Goal: Task Accomplishment & Management: Manage account settings

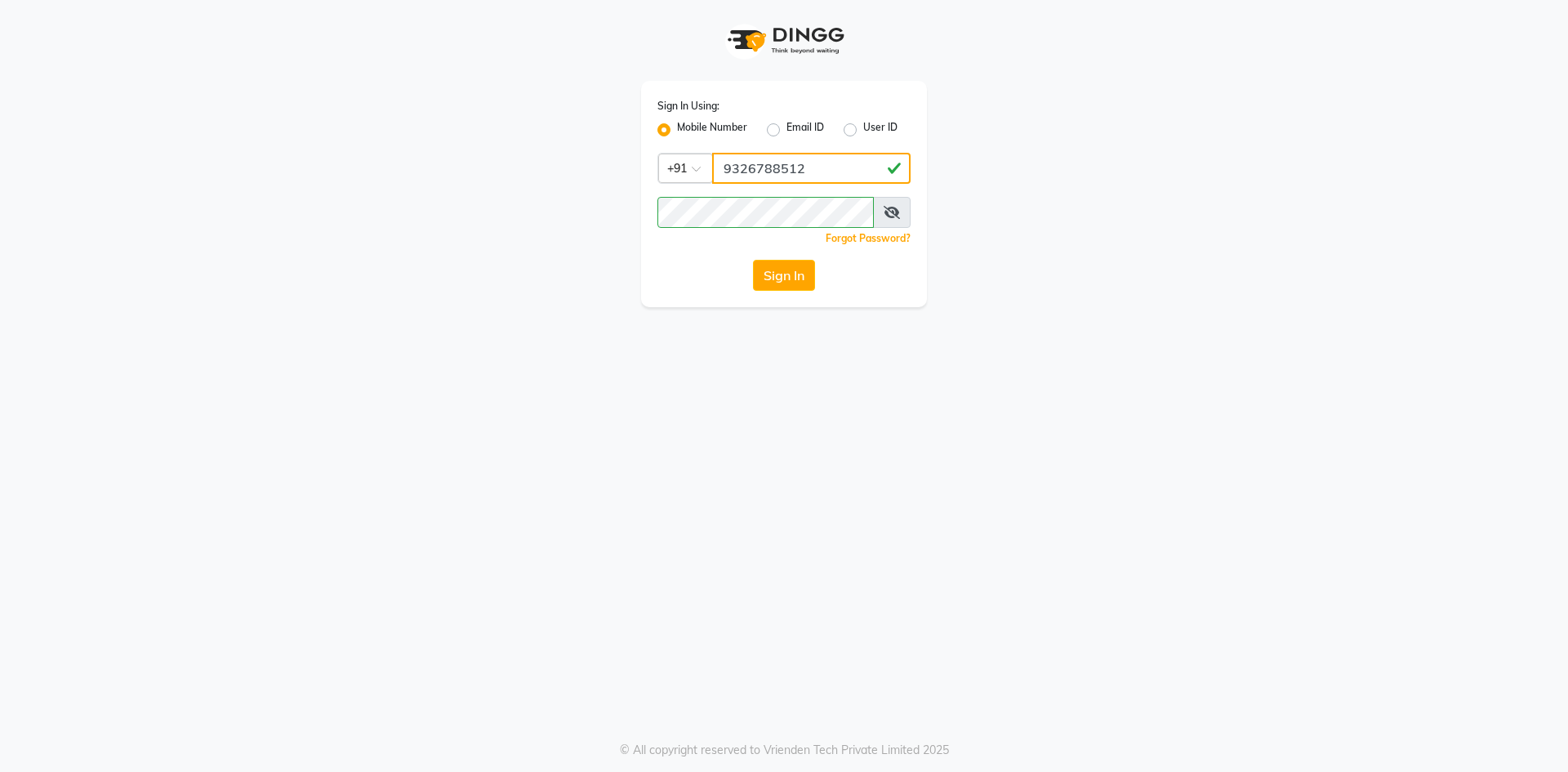
click at [828, 166] on input "9326788512" at bounding box center [812, 168] width 198 height 31
type input "9"
click at [808, 167] on input "Username" at bounding box center [812, 168] width 198 height 31
type input "8080601095"
click at [753, 259] on button "Sign In" at bounding box center [784, 274] width 62 height 31
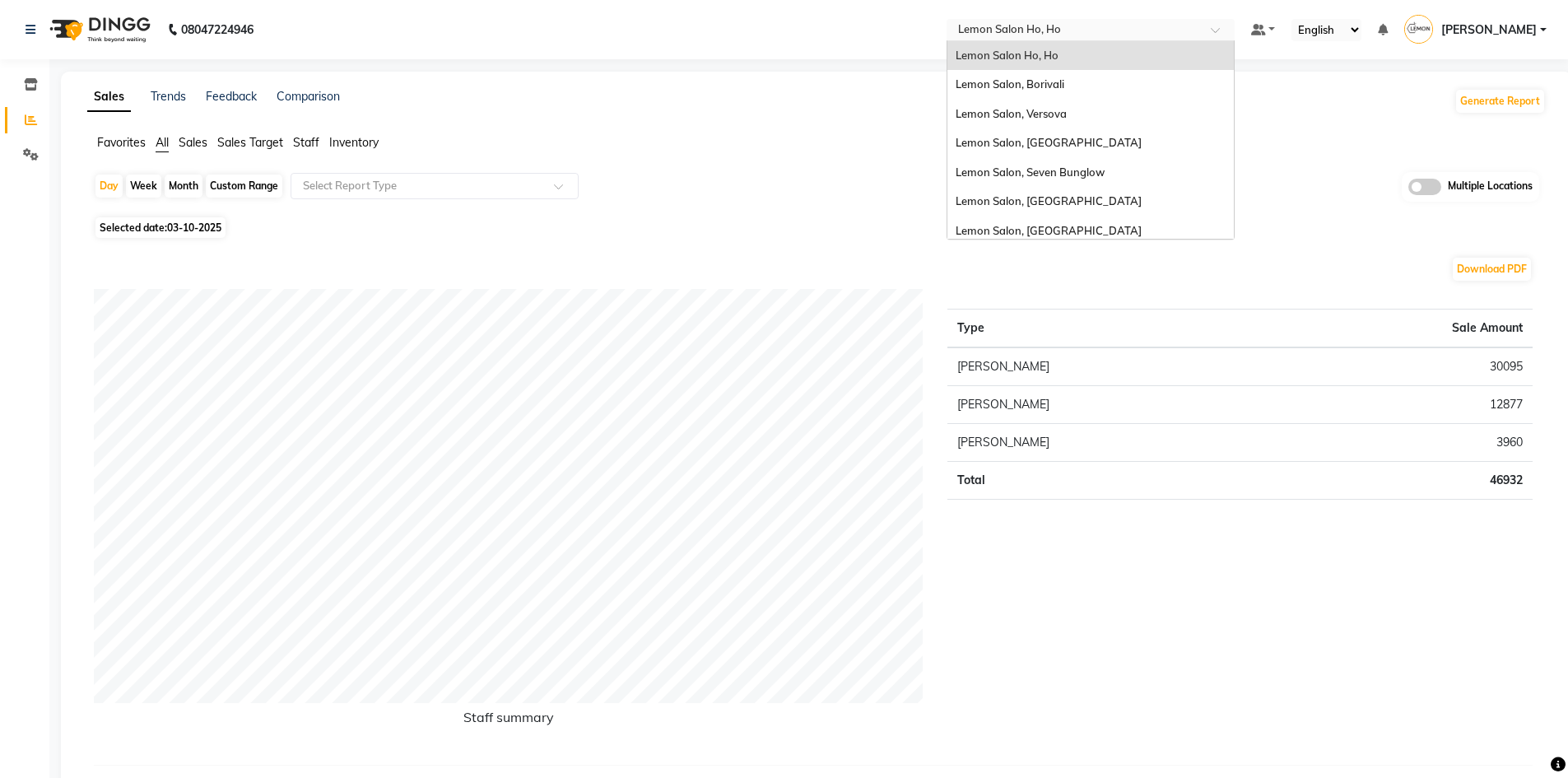
click at [1223, 29] on span at bounding box center [1220, 34] width 20 height 16
click at [1088, 79] on div "Lemon Salon, Borivali" at bounding box center [1090, 85] width 287 height 30
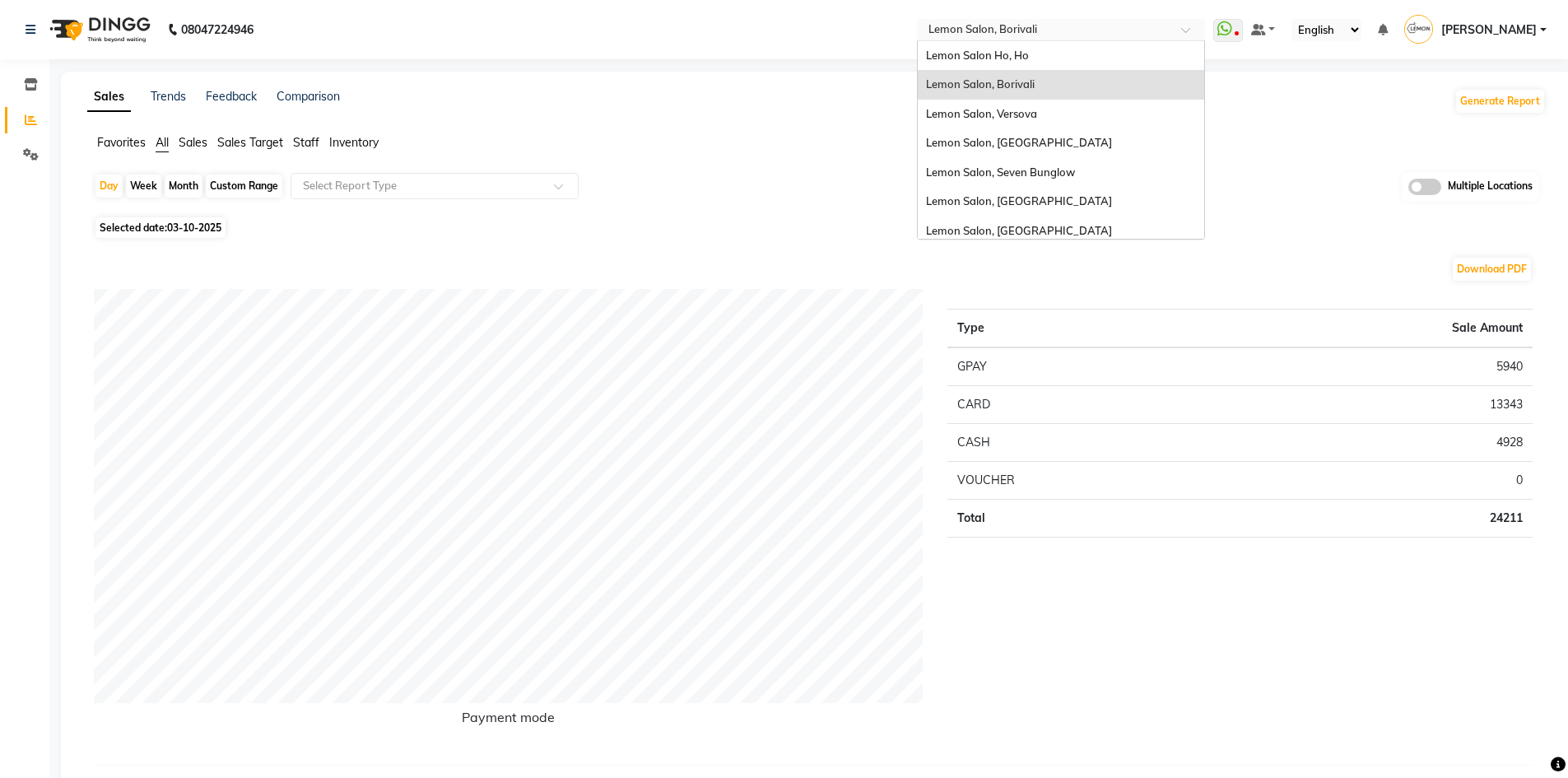
click at [1197, 28] on span at bounding box center [1191, 34] width 20 height 16
click at [1032, 107] on span "Lemon Salon, Versova" at bounding box center [981, 114] width 111 height 14
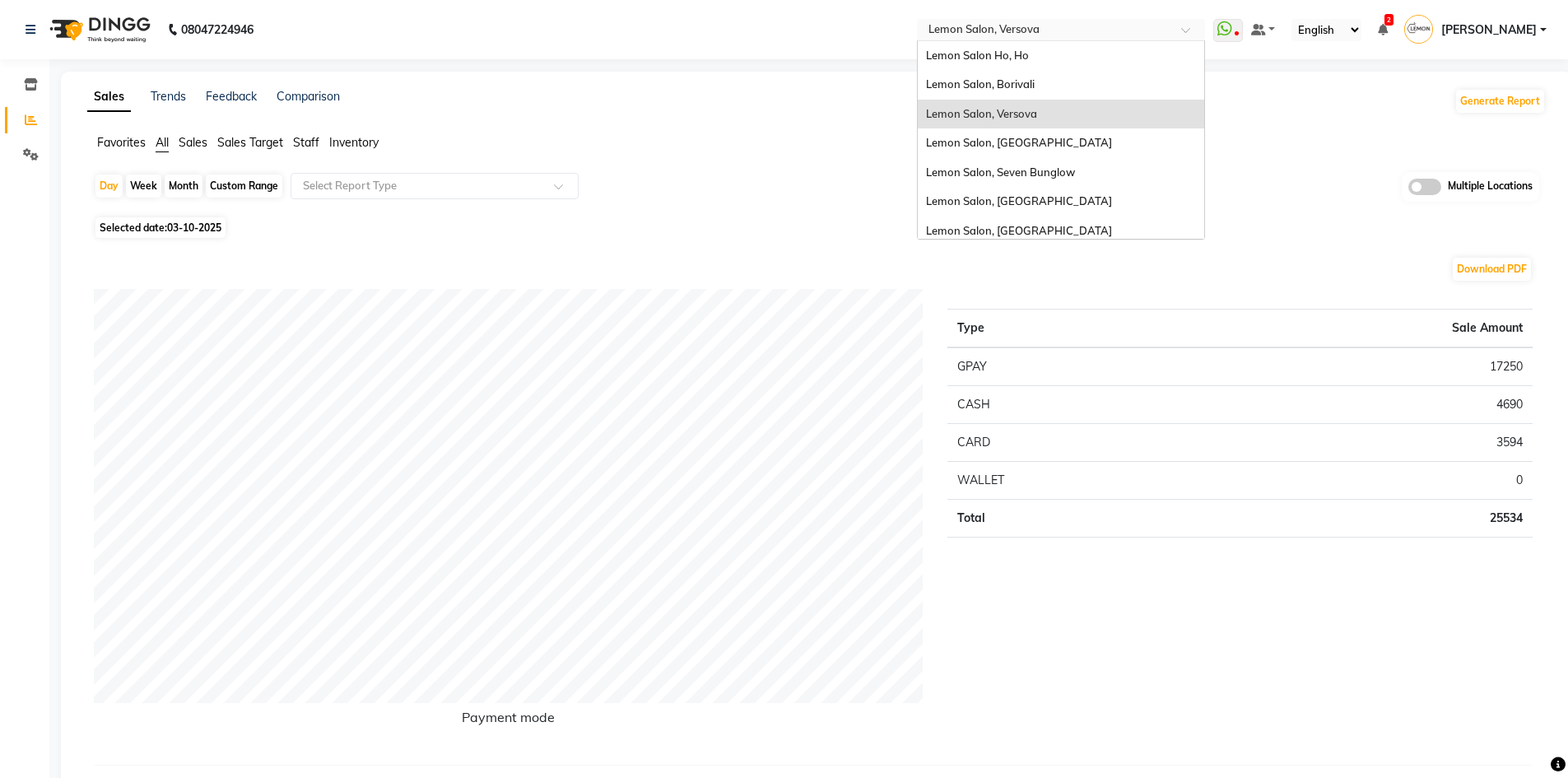
click at [1193, 29] on span at bounding box center [1191, 34] width 20 height 16
click at [1006, 140] on span "Lemon Salon, [GEOGRAPHIC_DATA]" at bounding box center [1019, 143] width 186 height 14
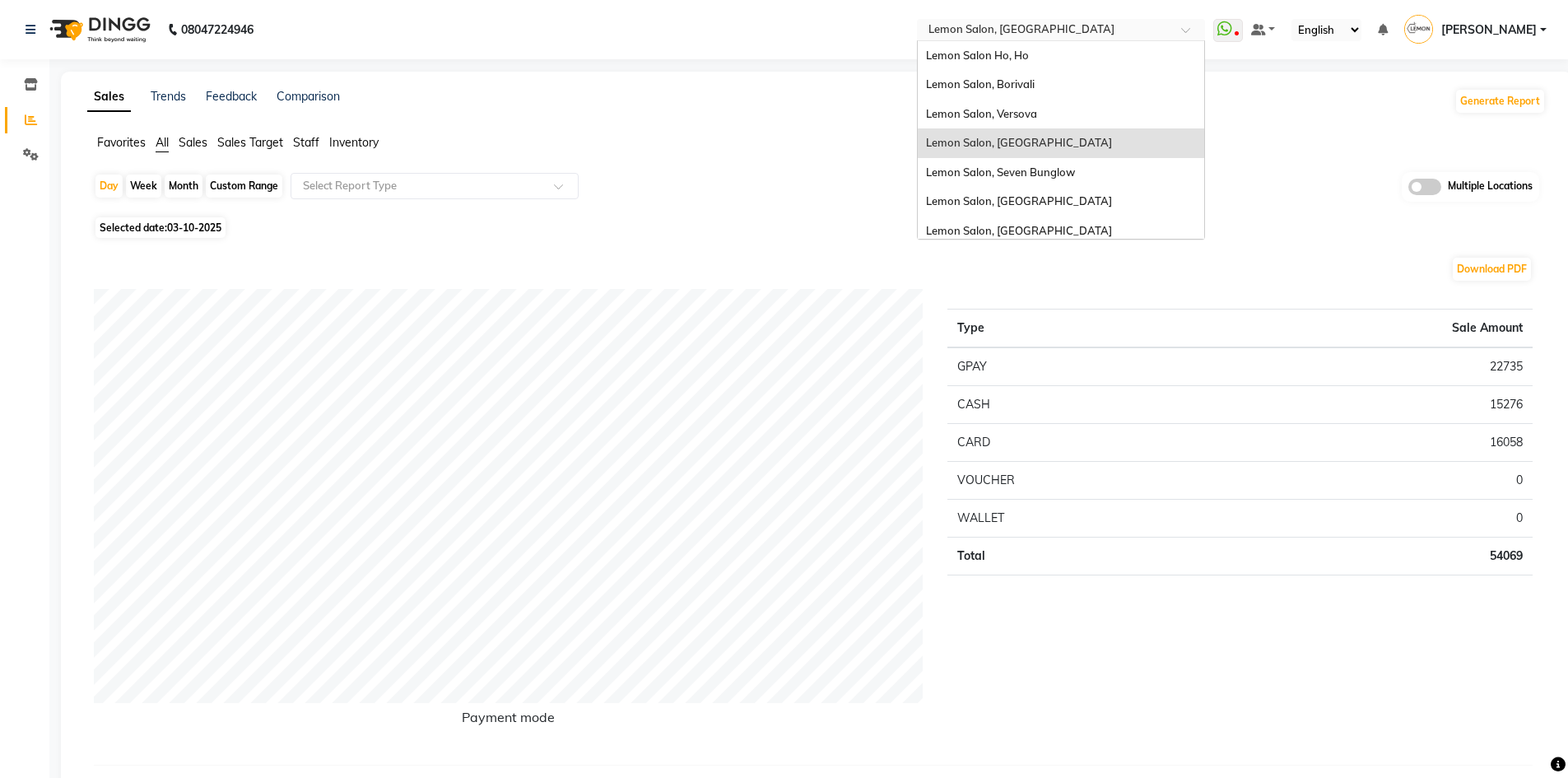
click at [1196, 28] on span at bounding box center [1191, 34] width 20 height 16
click at [1094, 166] on div "Lemon Salon, Seven Bunglow" at bounding box center [1061, 173] width 287 height 30
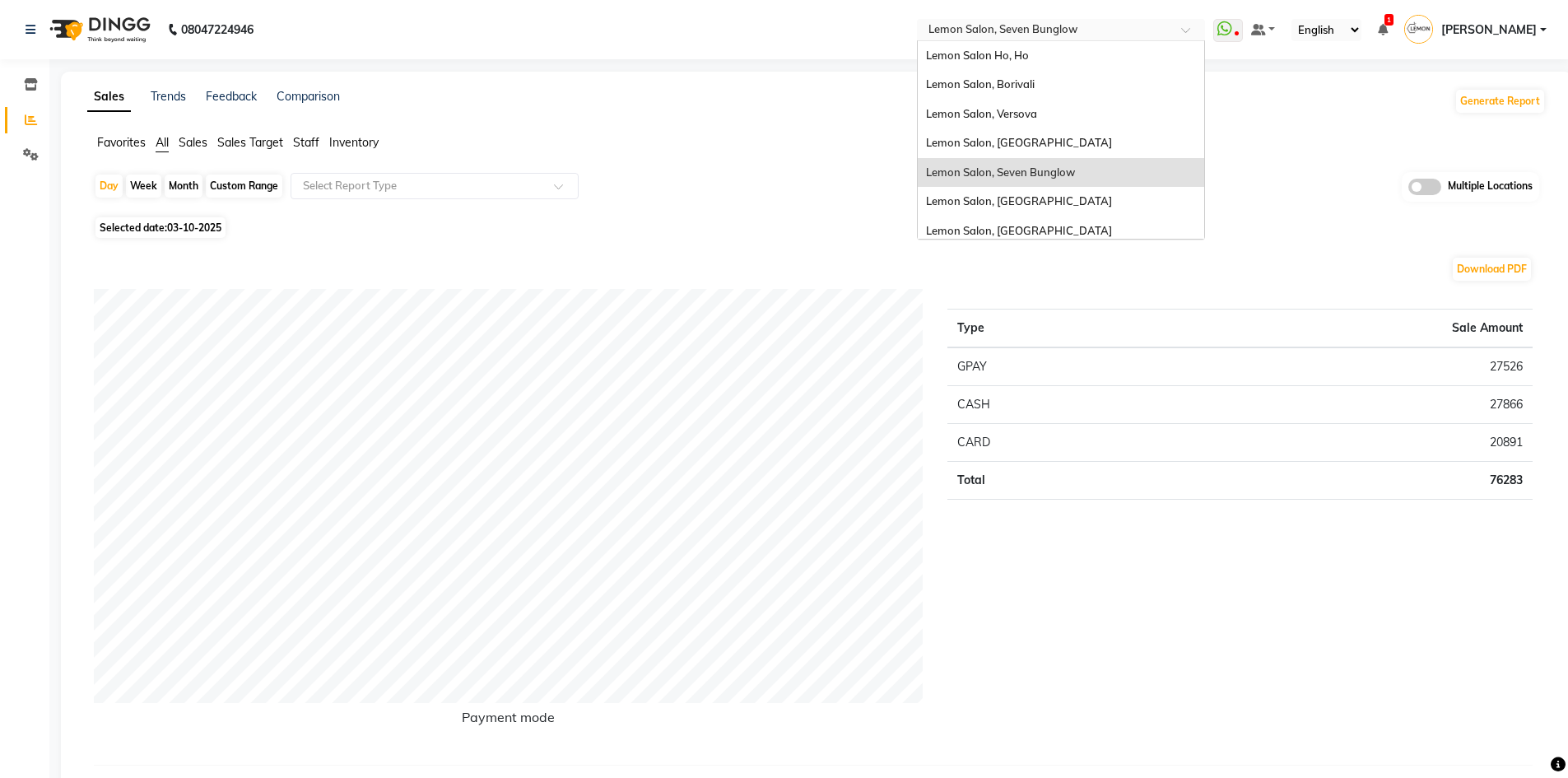
click at [1190, 25] on div at bounding box center [1061, 30] width 288 height 16
click at [1073, 199] on div "Lemon Salon, [GEOGRAPHIC_DATA]" at bounding box center [1061, 201] width 287 height 30
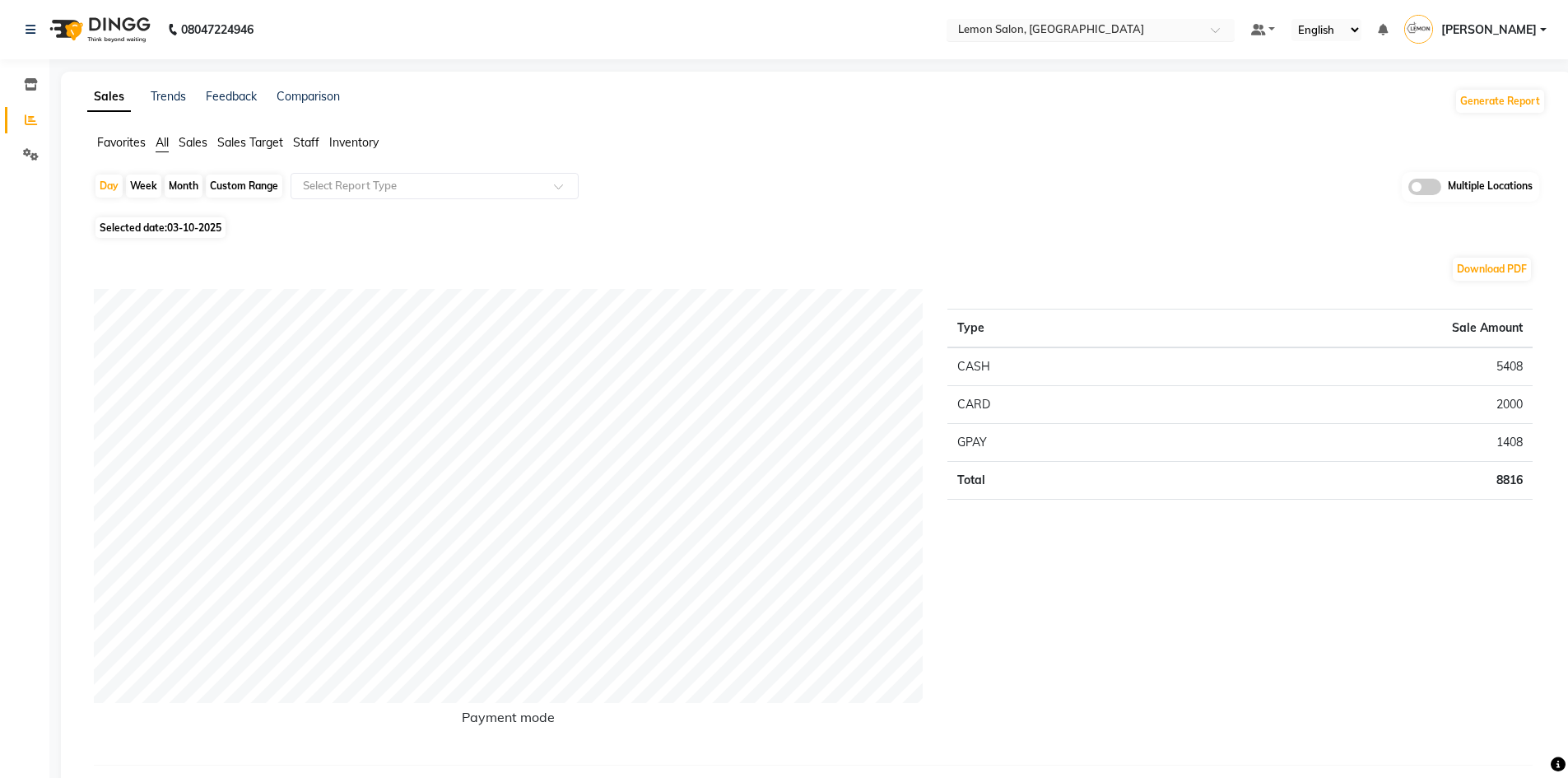
click at [1226, 33] on span at bounding box center [1220, 34] width 20 height 16
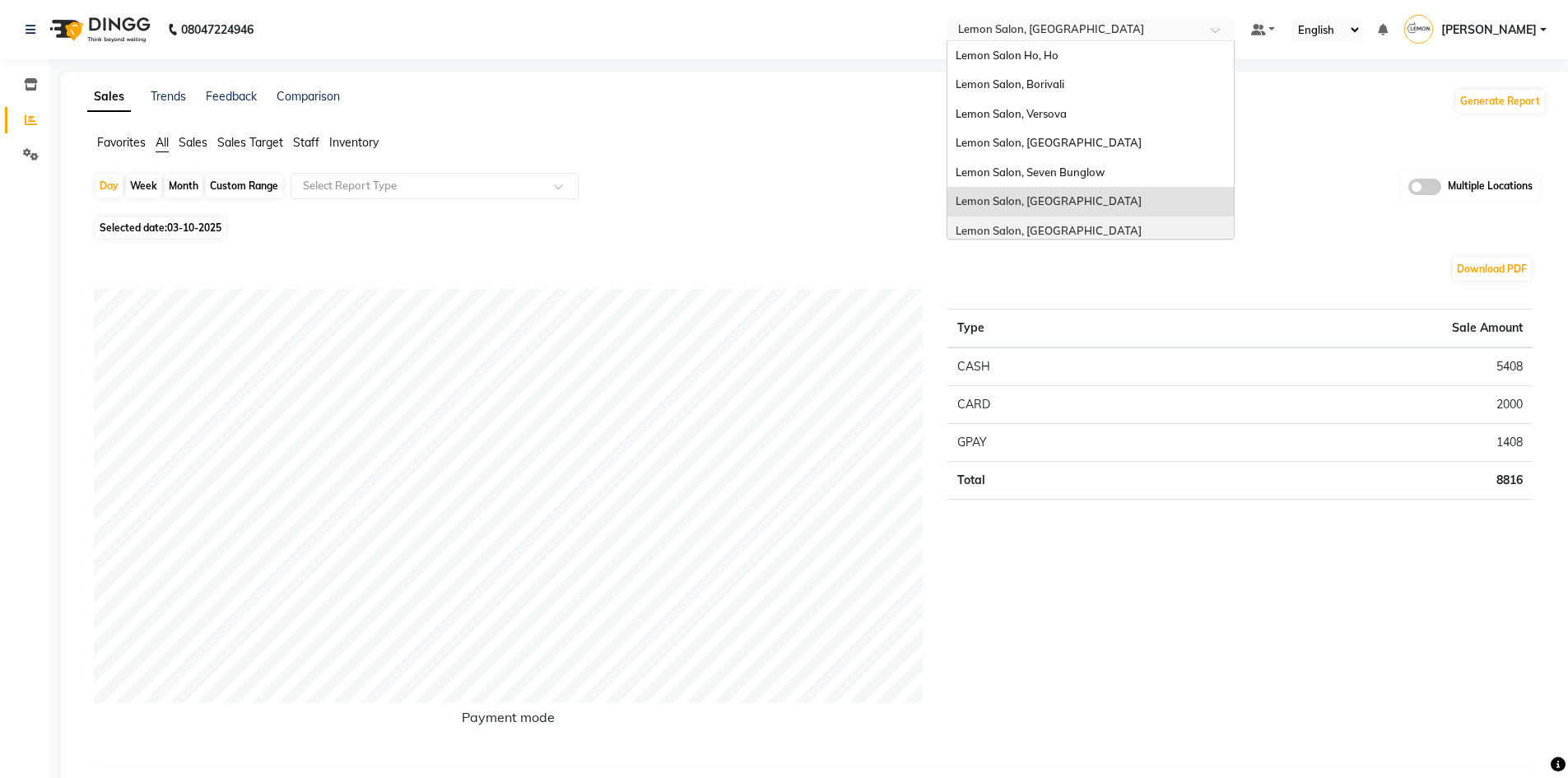
click at [1073, 226] on span "Lemon Salon, [GEOGRAPHIC_DATA]" at bounding box center [1049, 231] width 186 height 14
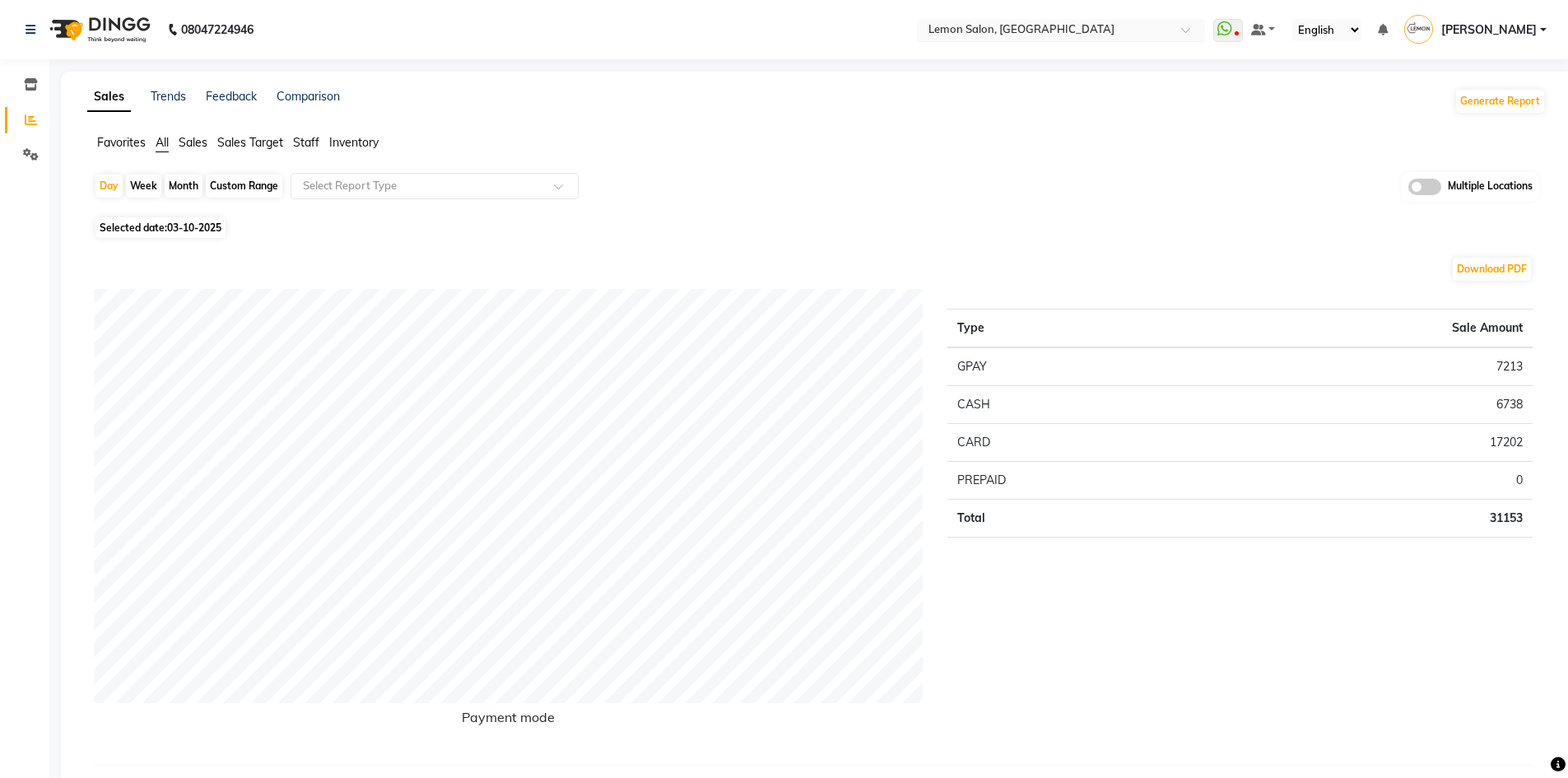
click at [1197, 29] on span at bounding box center [1191, 34] width 20 height 16
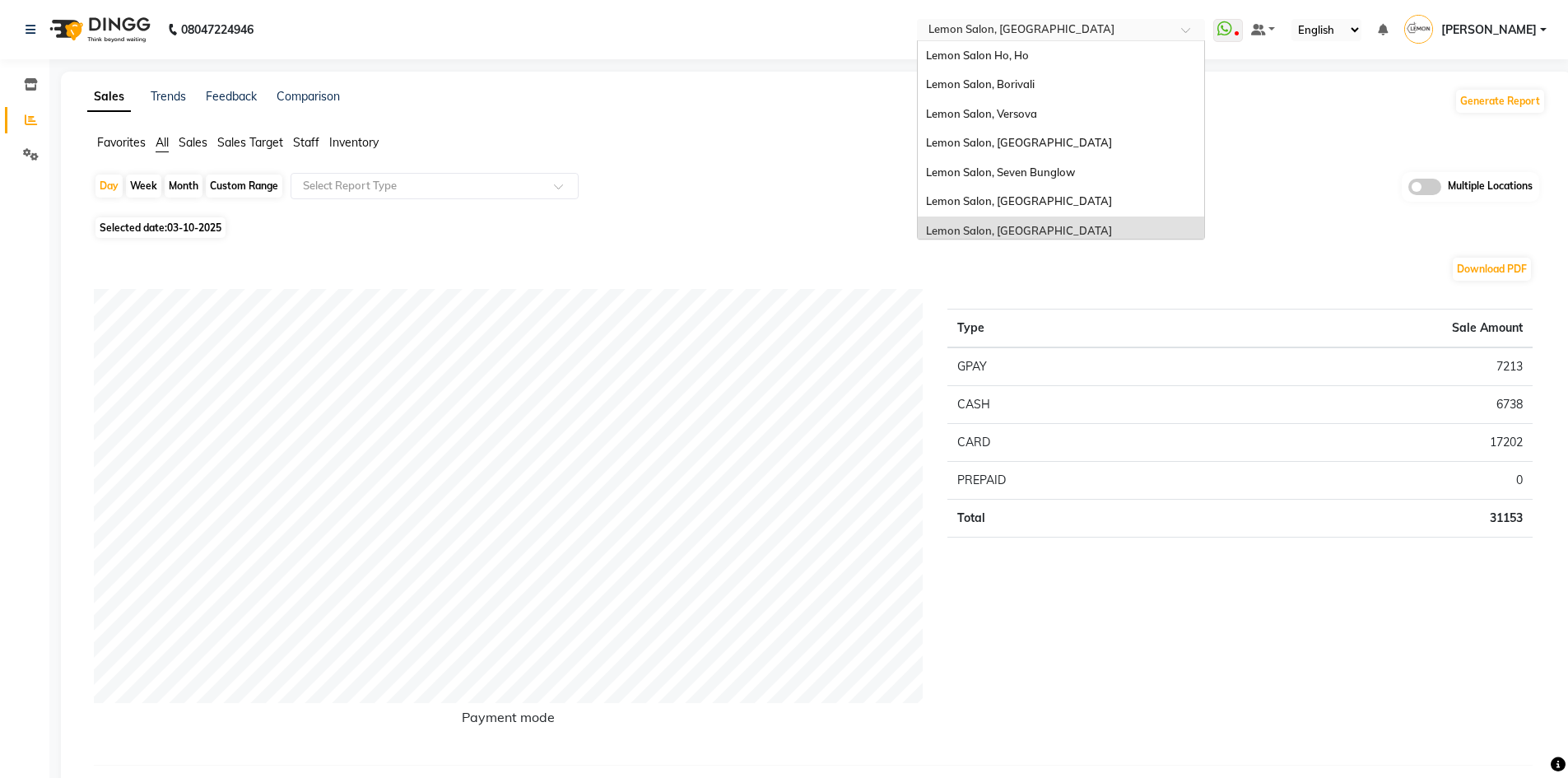
scroll to position [153, 0]
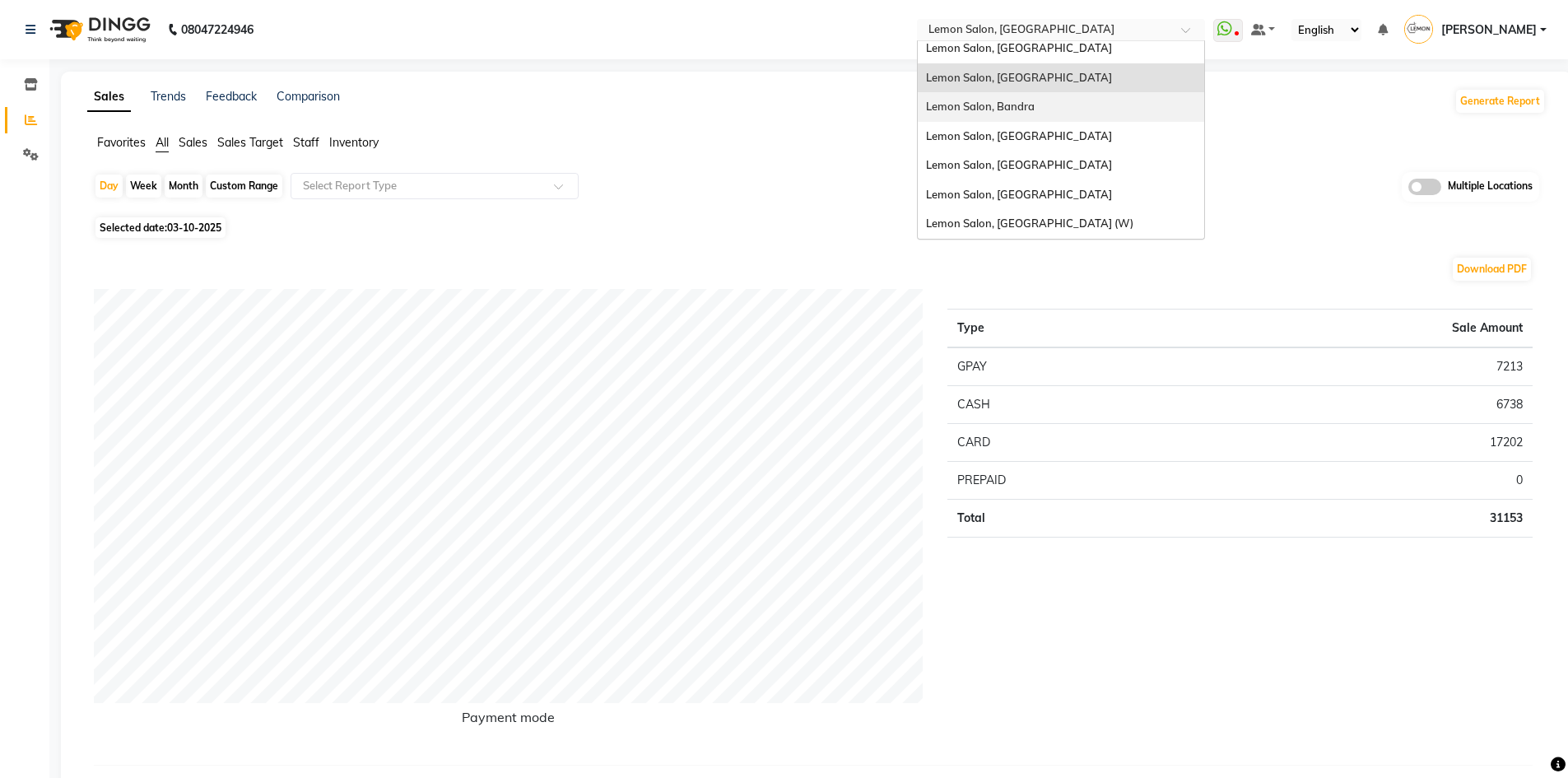
click at [1054, 104] on div "Lemon Salon, Bandra" at bounding box center [1061, 107] width 287 height 30
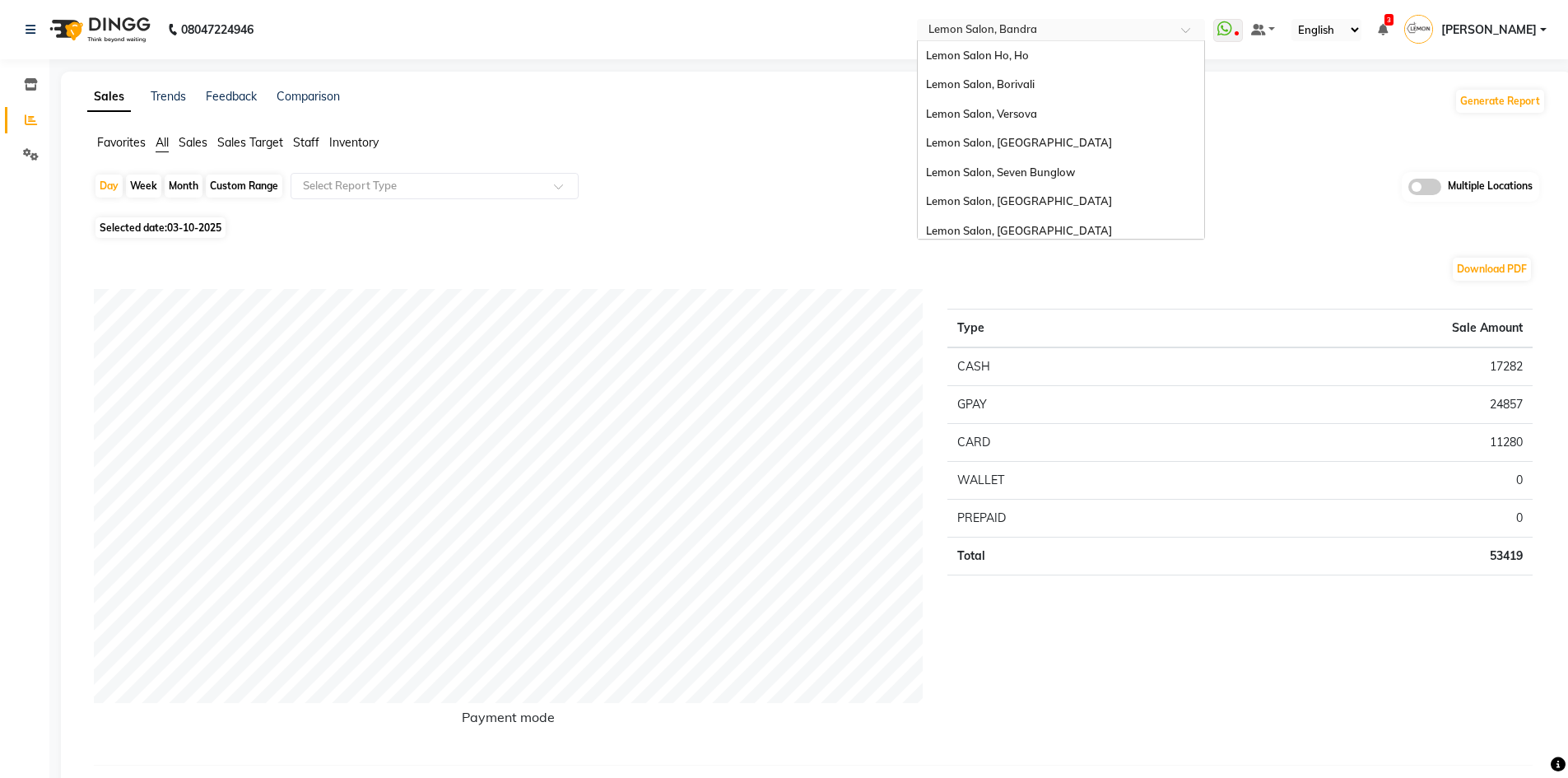
click at [1192, 26] on span at bounding box center [1191, 34] width 20 height 16
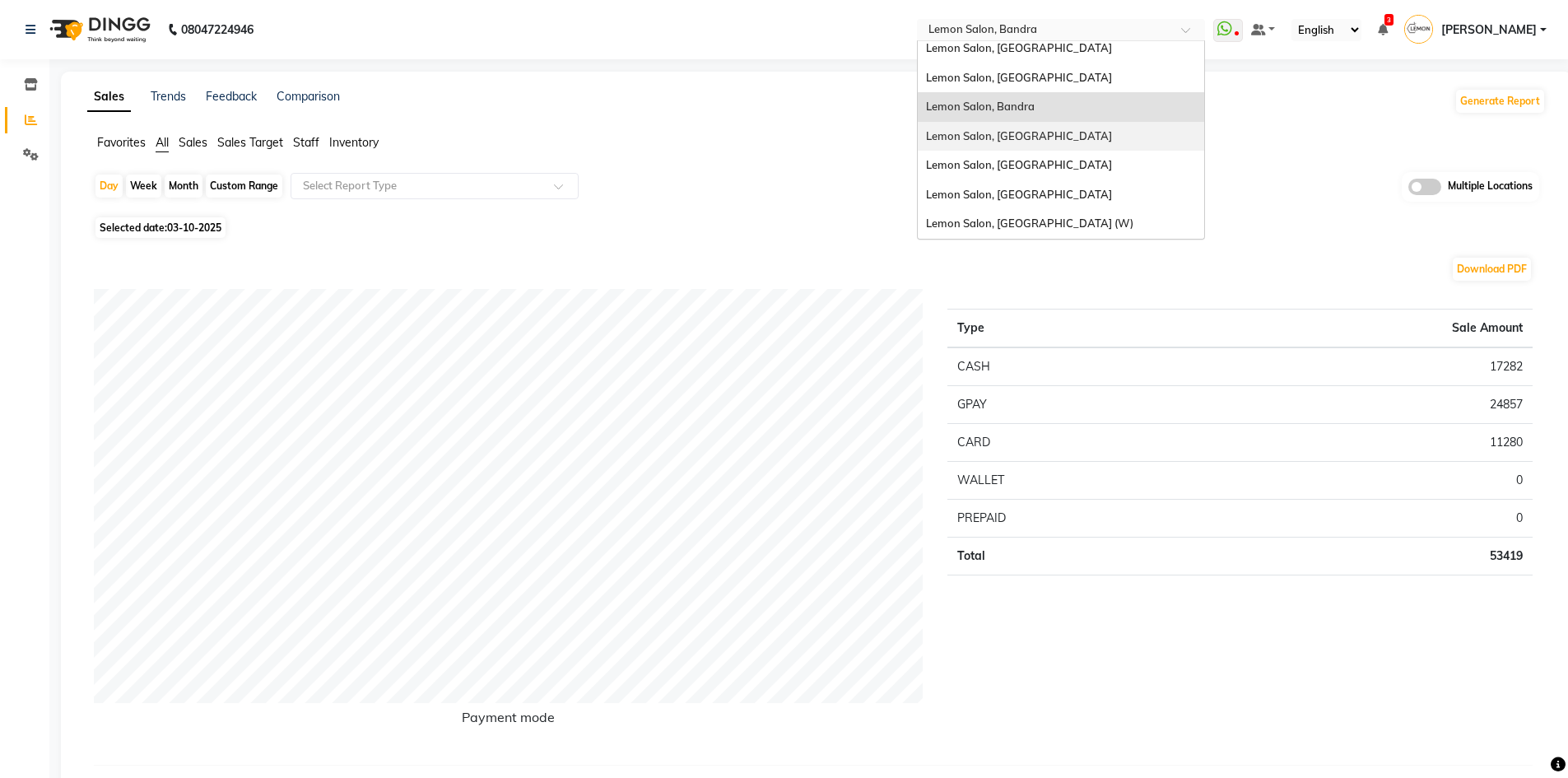
click at [1056, 130] on span "Lemon Salon, [GEOGRAPHIC_DATA]" at bounding box center [1019, 136] width 186 height 14
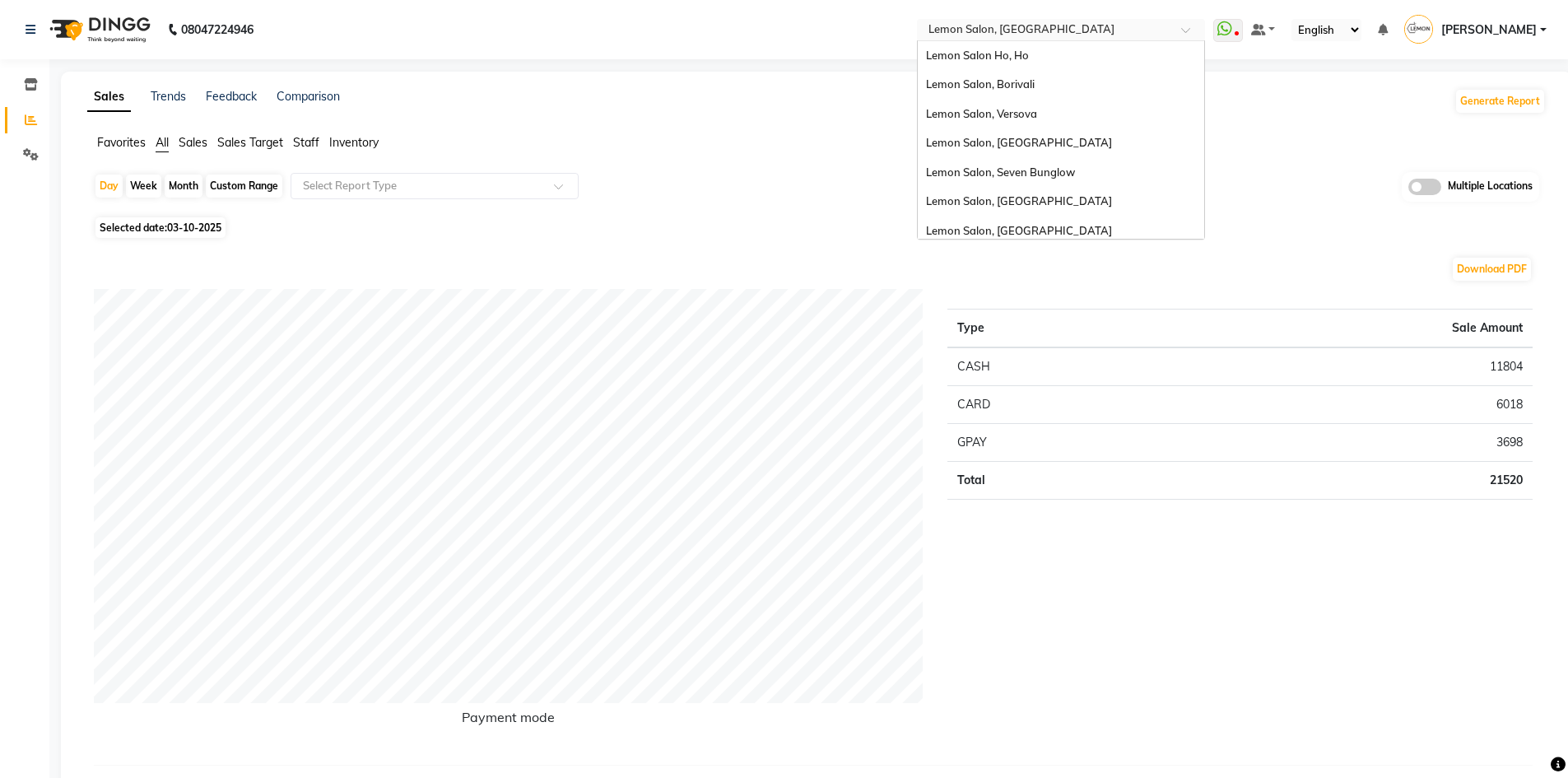
scroll to position [153, 0]
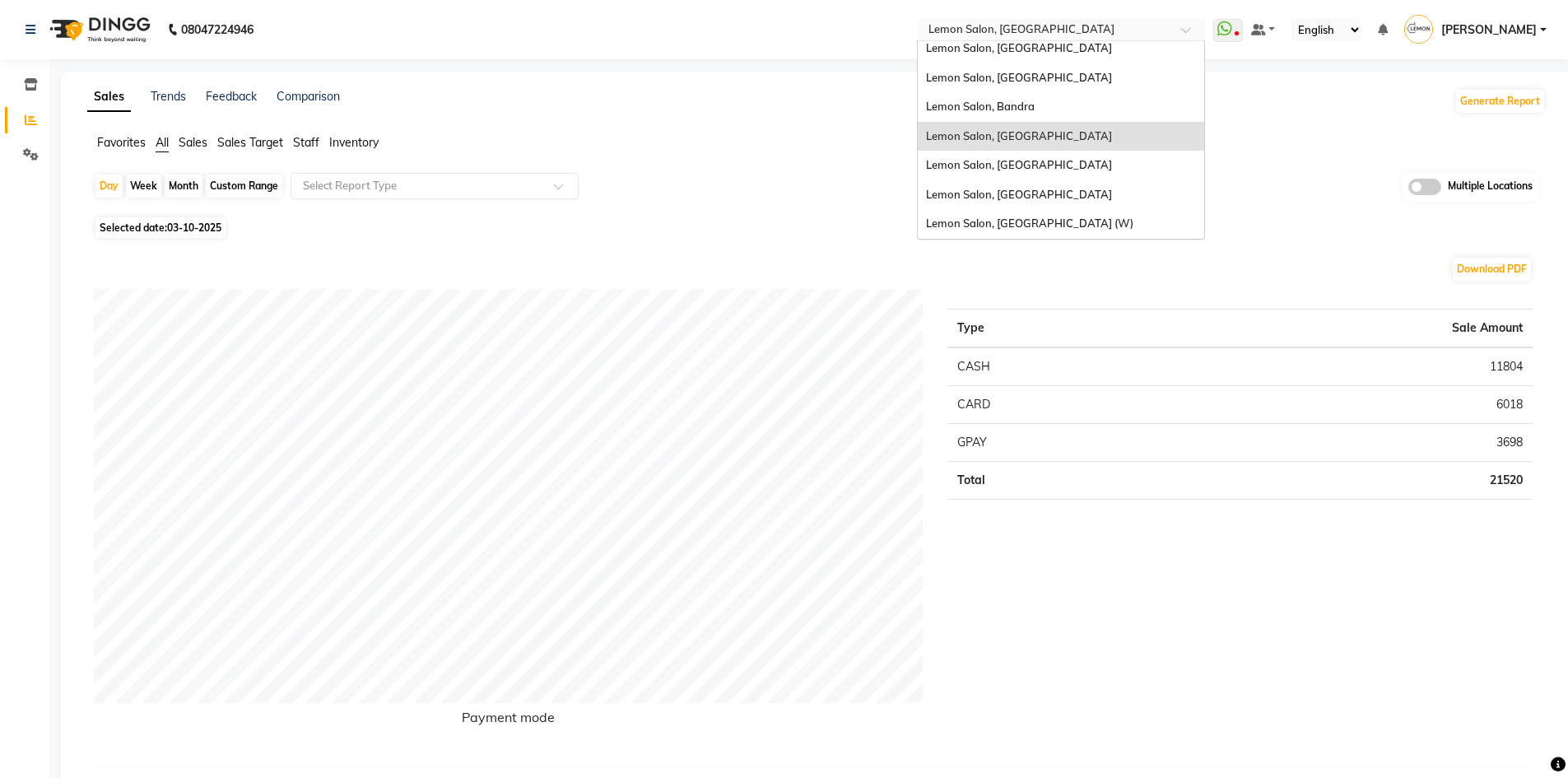
click at [1192, 30] on span at bounding box center [1191, 34] width 20 height 16
click at [1066, 160] on span "Lemon Salon, [GEOGRAPHIC_DATA]" at bounding box center [1019, 165] width 186 height 14
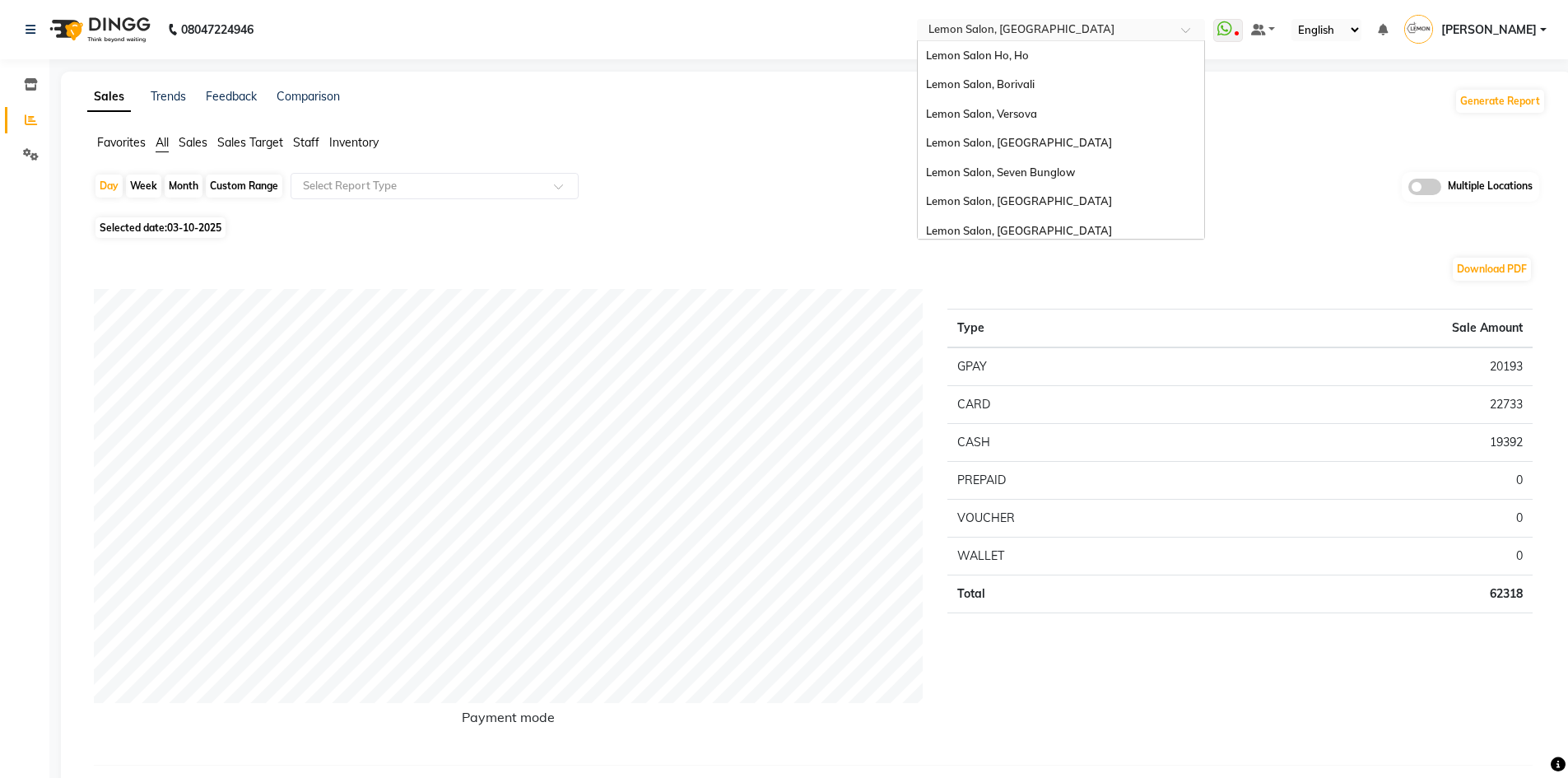
click at [1189, 32] on div at bounding box center [1061, 30] width 288 height 16
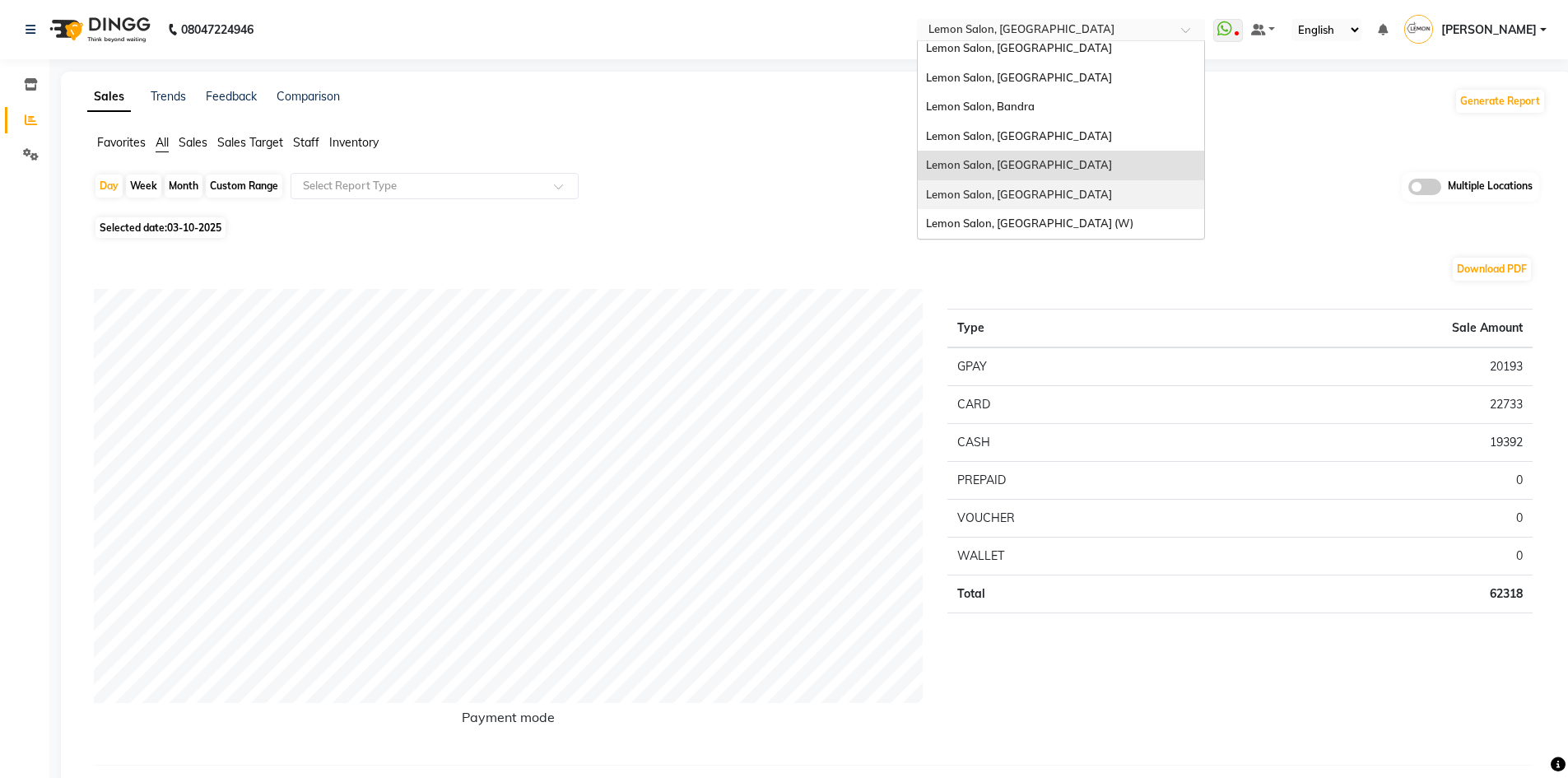
click at [1058, 192] on div "Lemon Salon, Oshiwara" at bounding box center [1061, 194] width 287 height 30
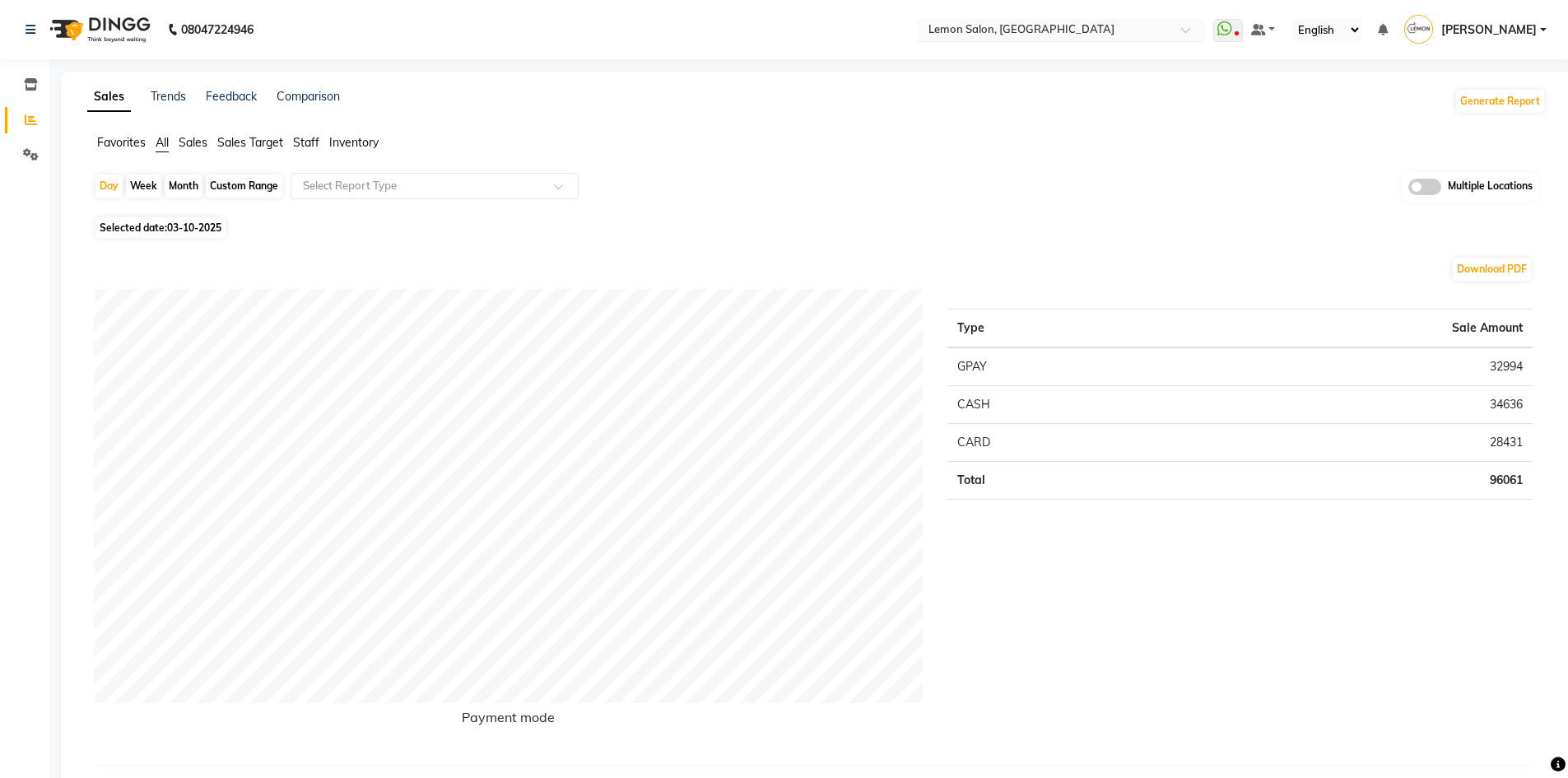
click at [1196, 30] on span at bounding box center [1191, 34] width 20 height 16
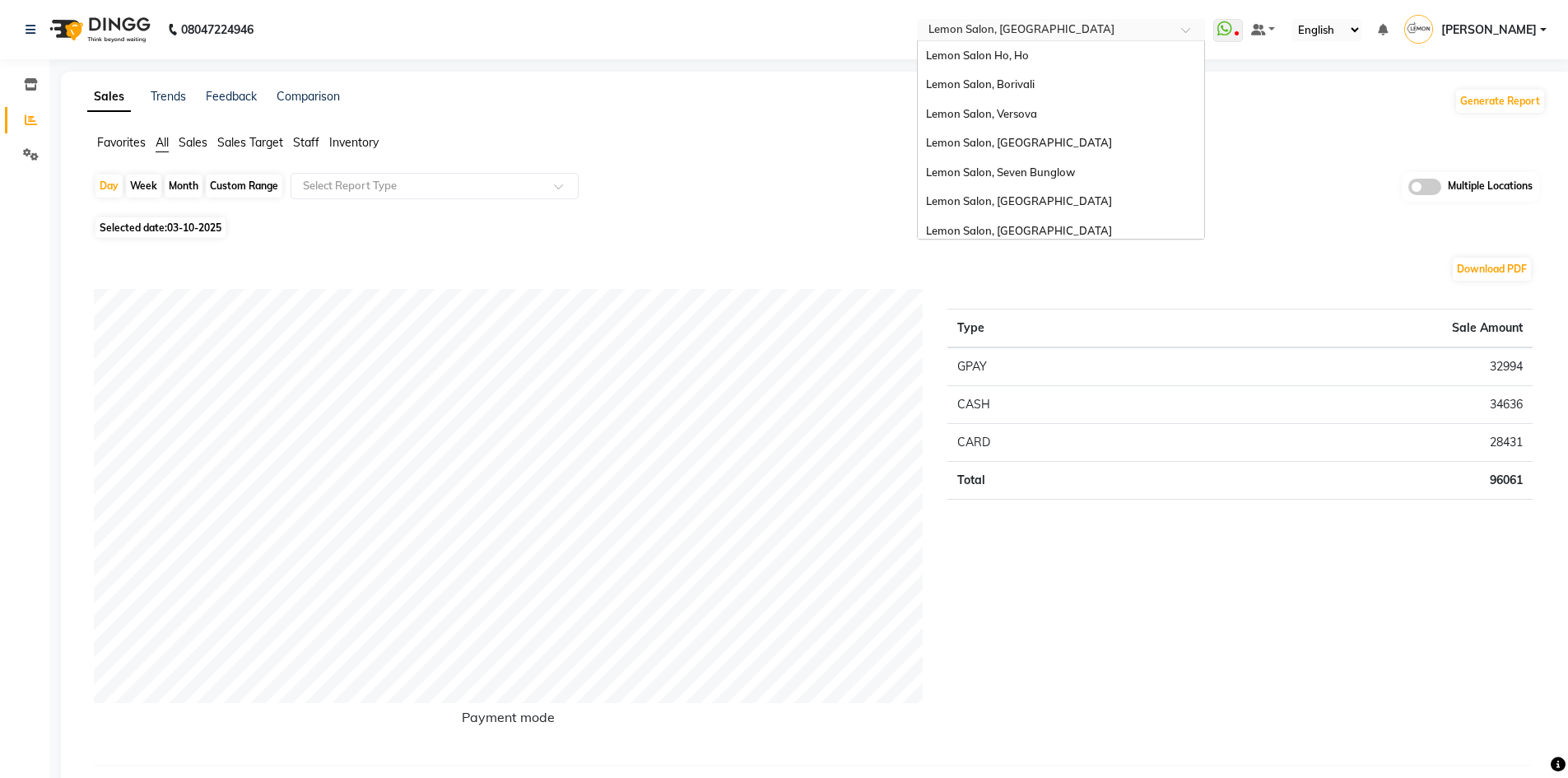
scroll to position [153, 0]
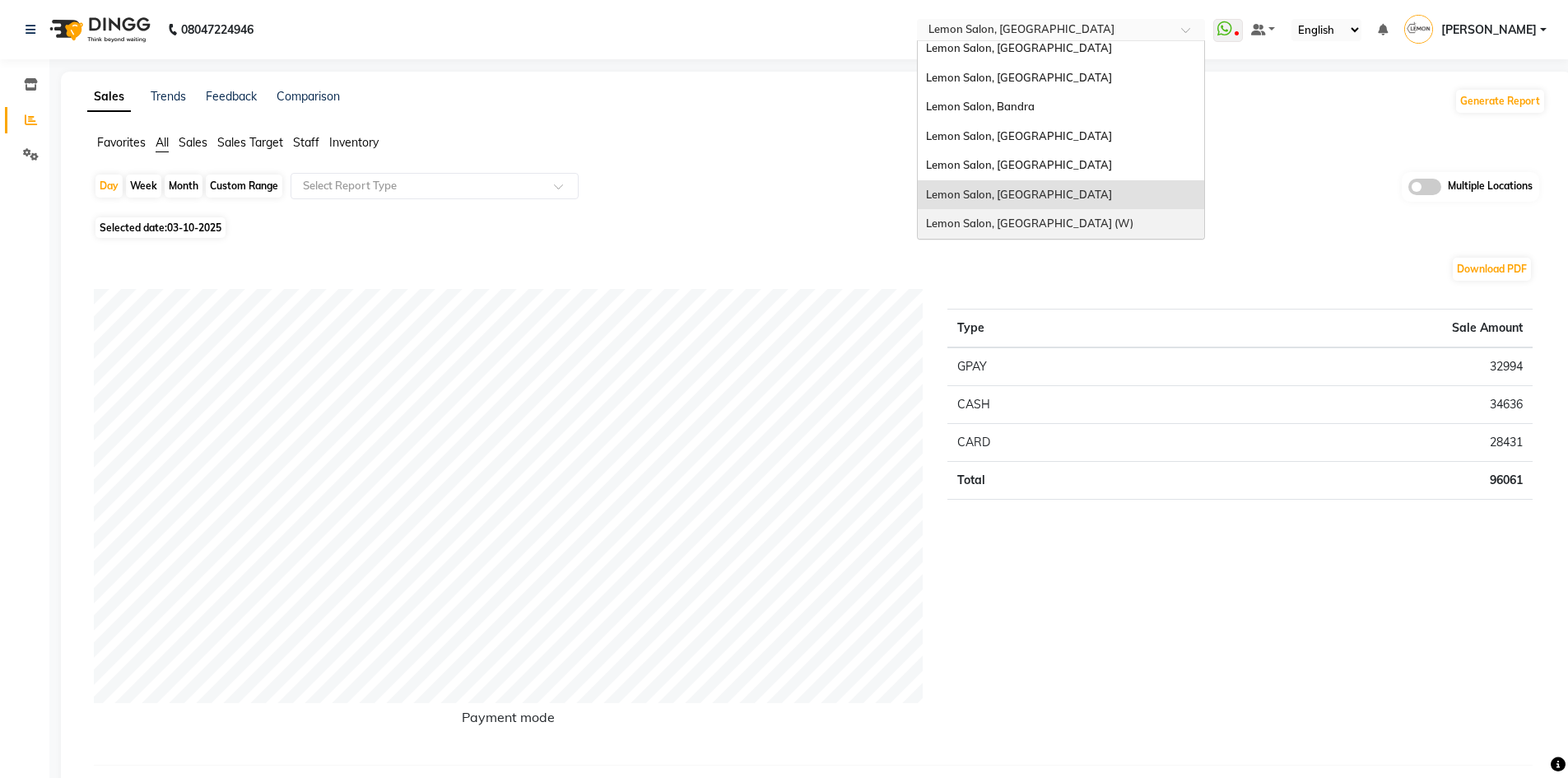
click at [1078, 218] on span "Lemon Salon, [GEOGRAPHIC_DATA] (W)" at bounding box center [1029, 223] width 207 height 14
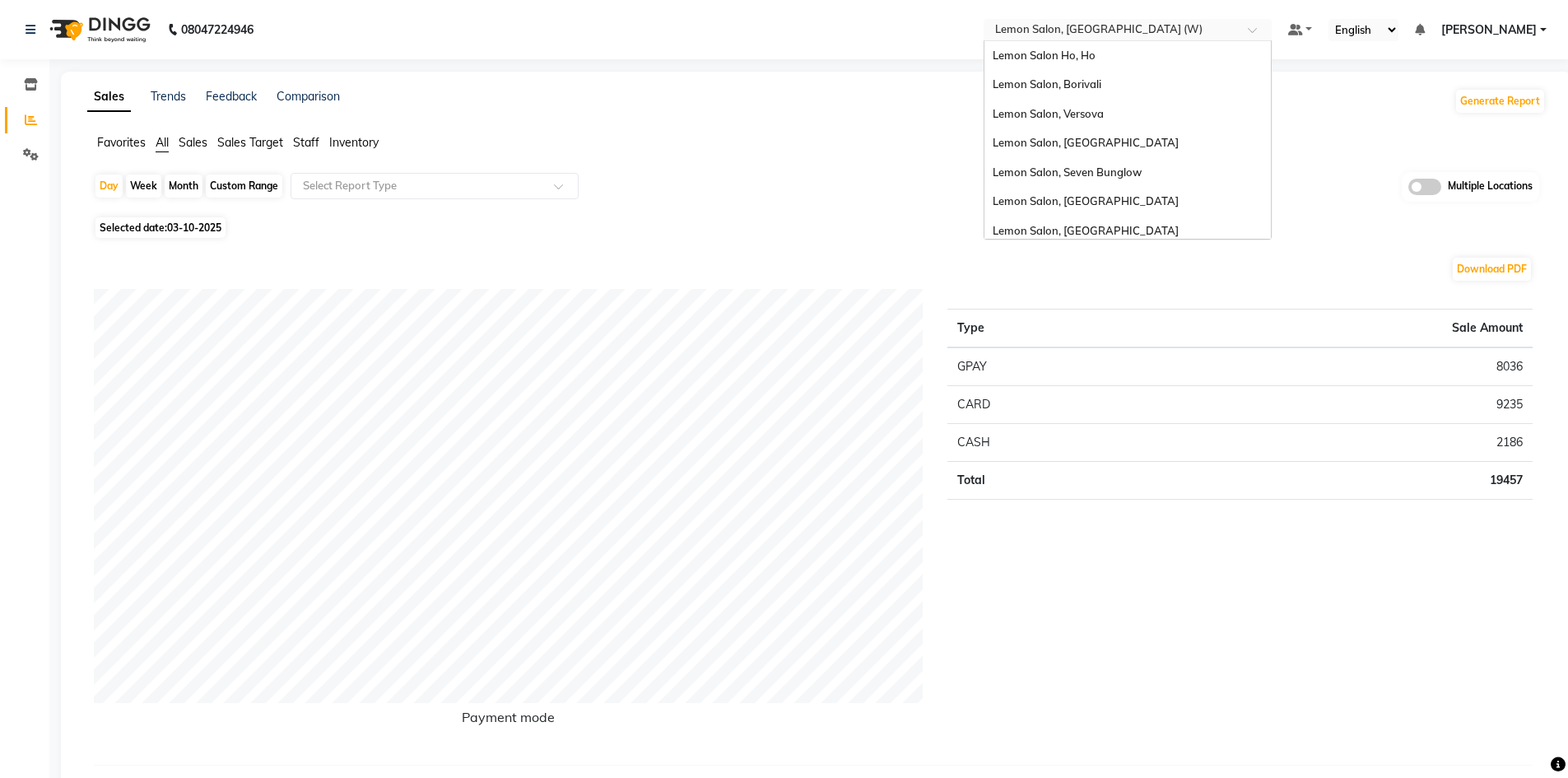
click at [1262, 30] on span at bounding box center [1258, 34] width 20 height 16
click at [1095, 50] on span "Lemon Salon Ho, Ho" at bounding box center [1044, 55] width 103 height 14
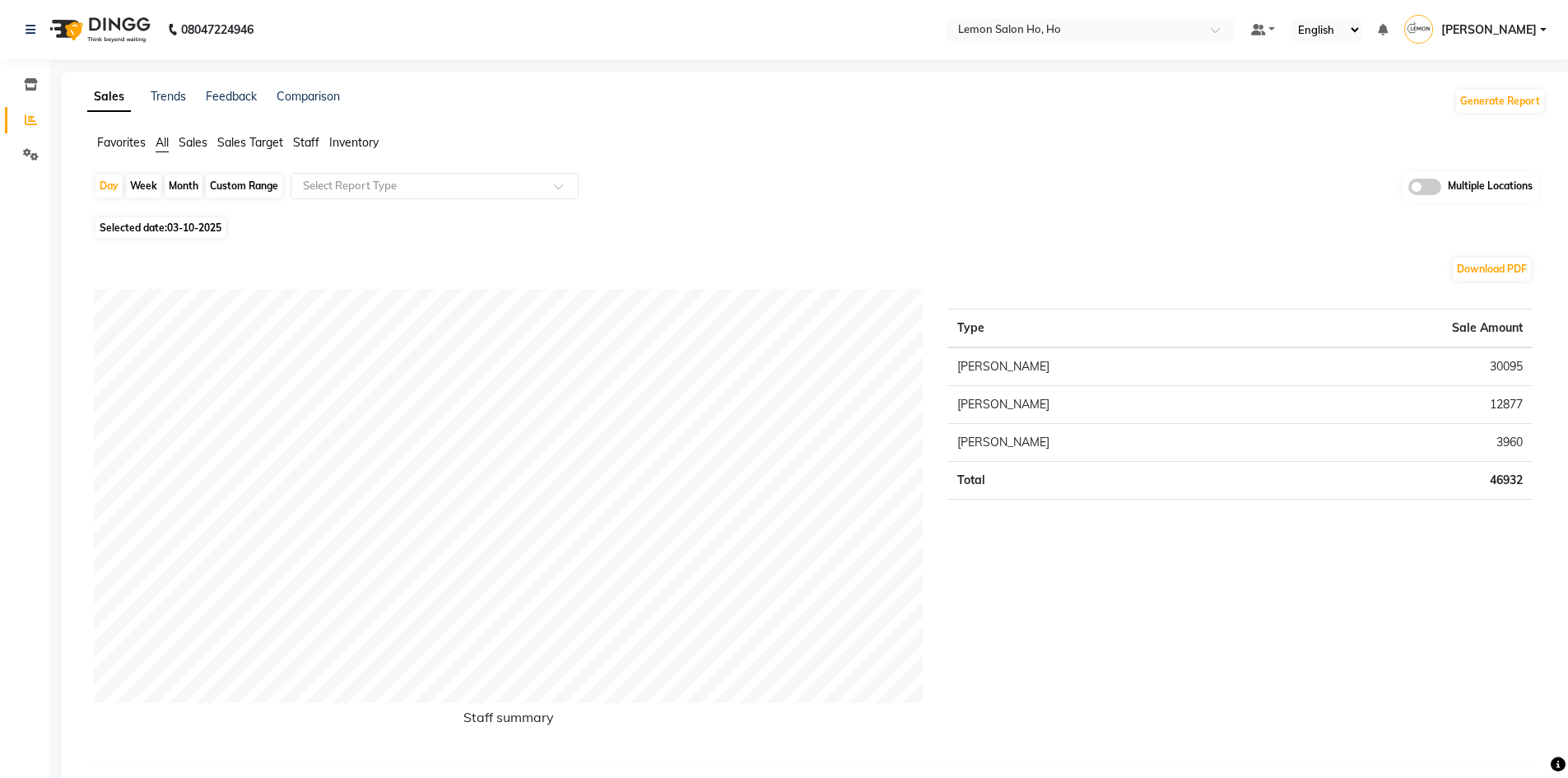
click at [1540, 25] on link "[PERSON_NAME]" at bounding box center [1475, 30] width 142 height 27
click at [1502, 118] on link "Sign out" at bounding box center [1462, 118] width 151 height 25
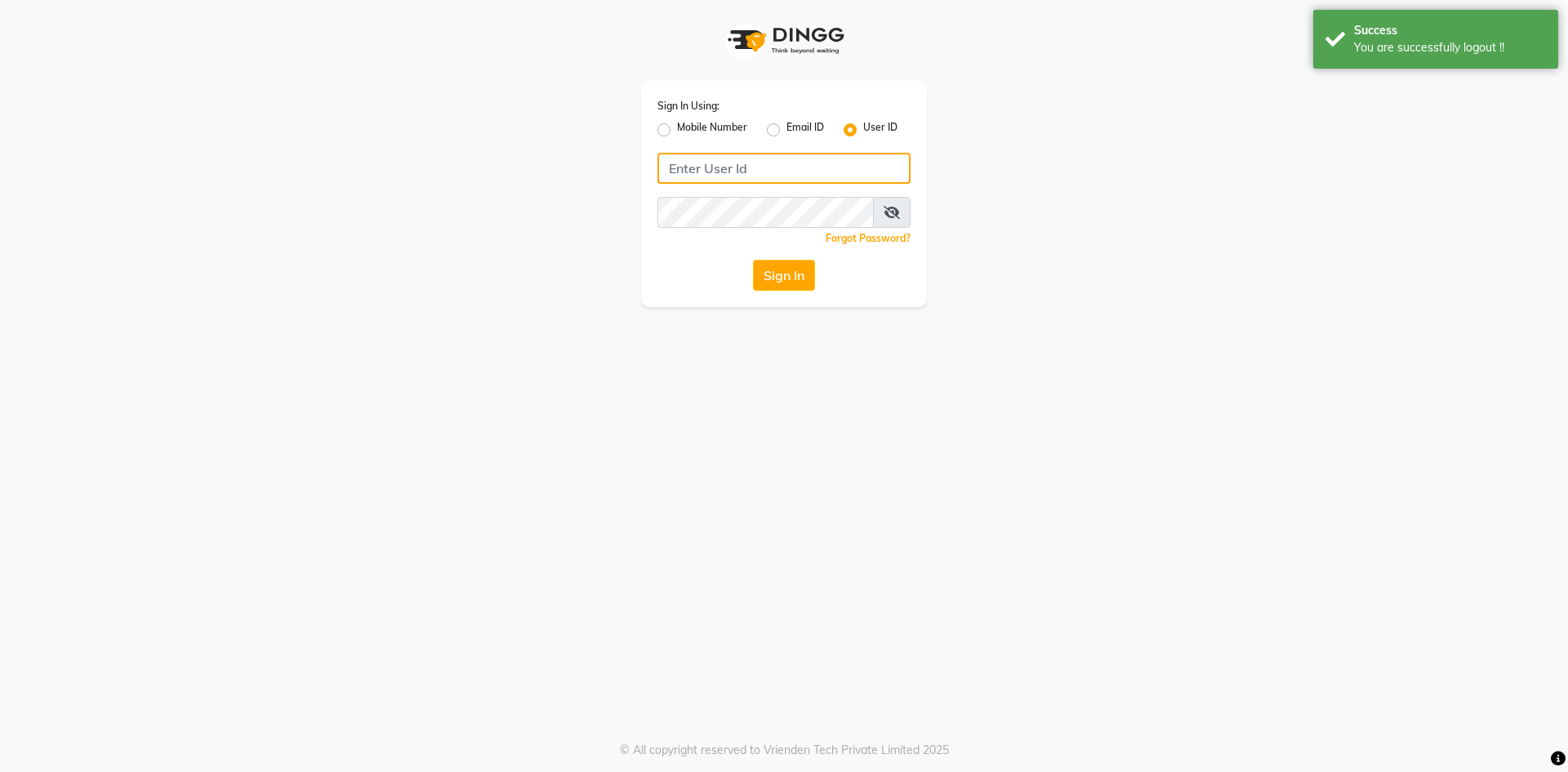
type input "9326788512"
